Goal: Task Accomplishment & Management: Complete application form

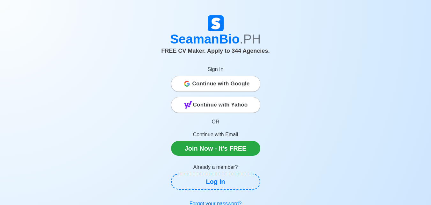
click at [241, 86] on span "Continue with Google" at bounding box center [221, 83] width 57 height 13
